Goal: Book appointment/travel/reservation

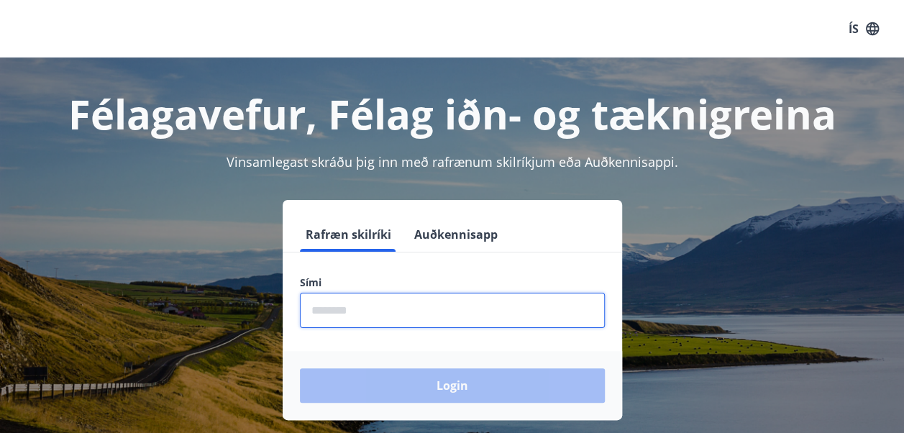
click at [334, 308] on input "phone" at bounding box center [452, 310] width 305 height 35
type input "********"
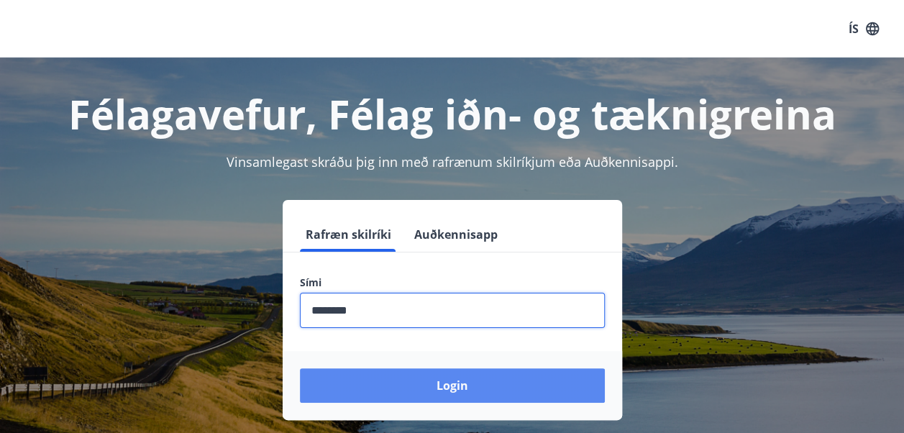
click at [439, 380] on button "Login" at bounding box center [452, 385] width 305 height 35
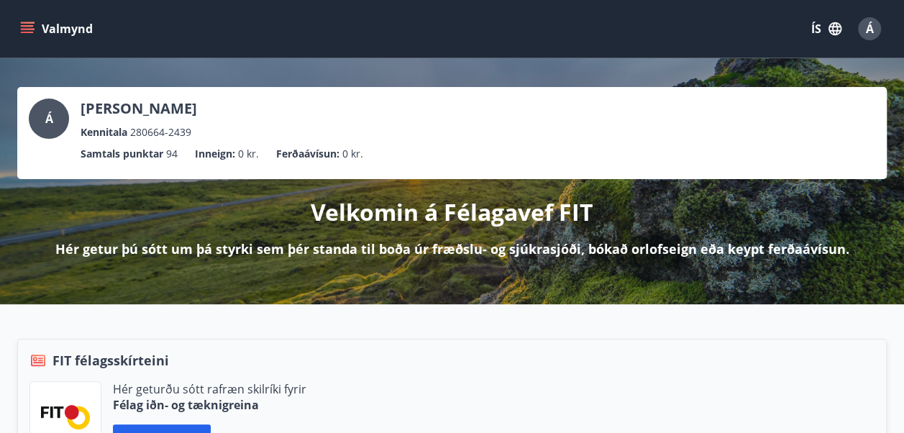
click at [27, 26] on icon "menu" at bounding box center [27, 25] width 13 height 1
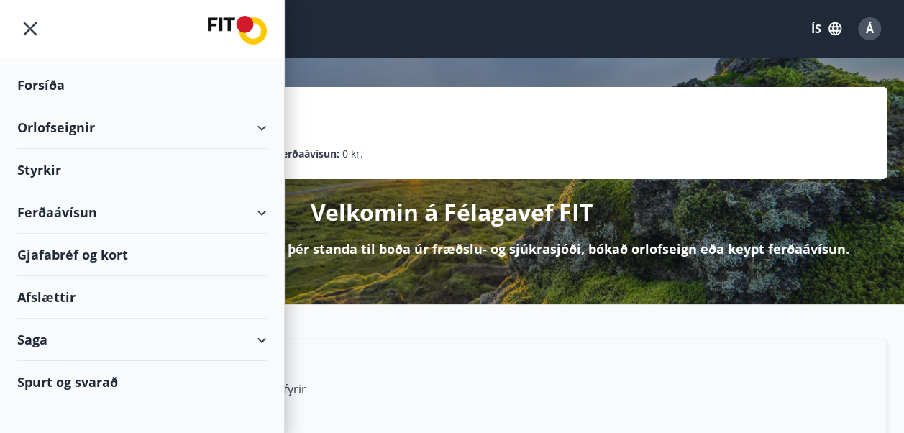
click at [242, 120] on div "Orlofseignir" at bounding box center [141, 127] width 249 height 42
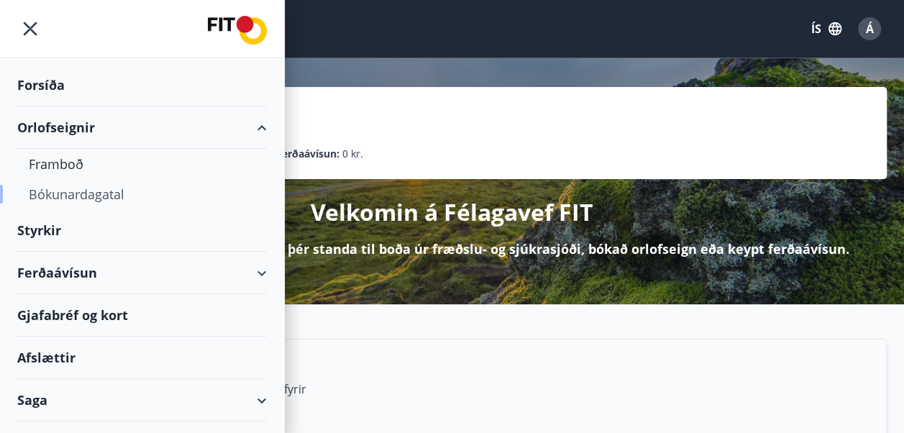
click at [114, 196] on div "Bókunardagatal" at bounding box center [142, 194] width 226 height 30
